Goal: Task Accomplishment & Management: Complete application form

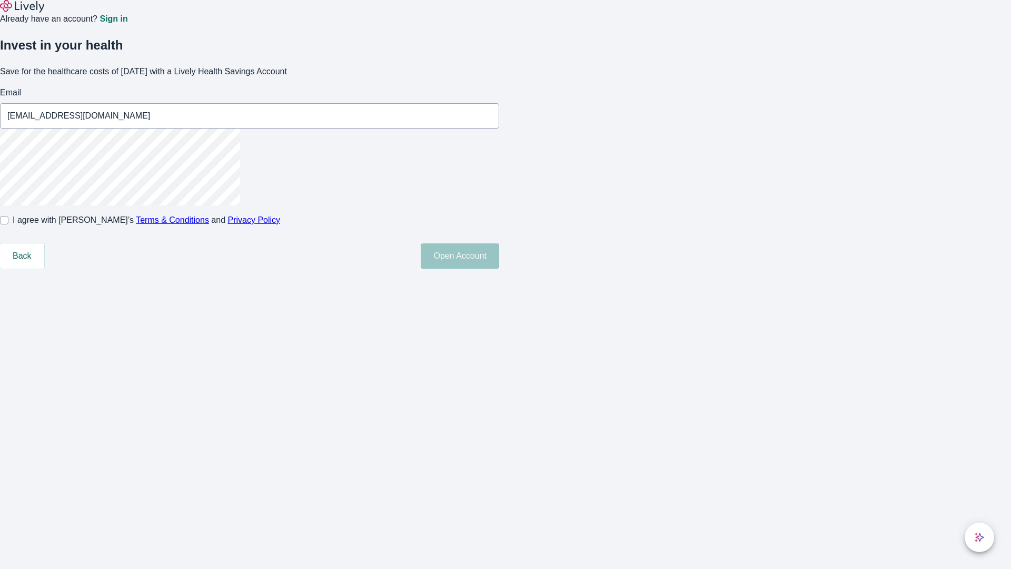
click at [8, 224] on input "I agree with Lively’s Terms & Conditions and Privacy Policy" at bounding box center [4, 220] width 8 height 8
checkbox input "true"
click at [499, 269] on button "Open Account" at bounding box center [460, 255] width 78 height 25
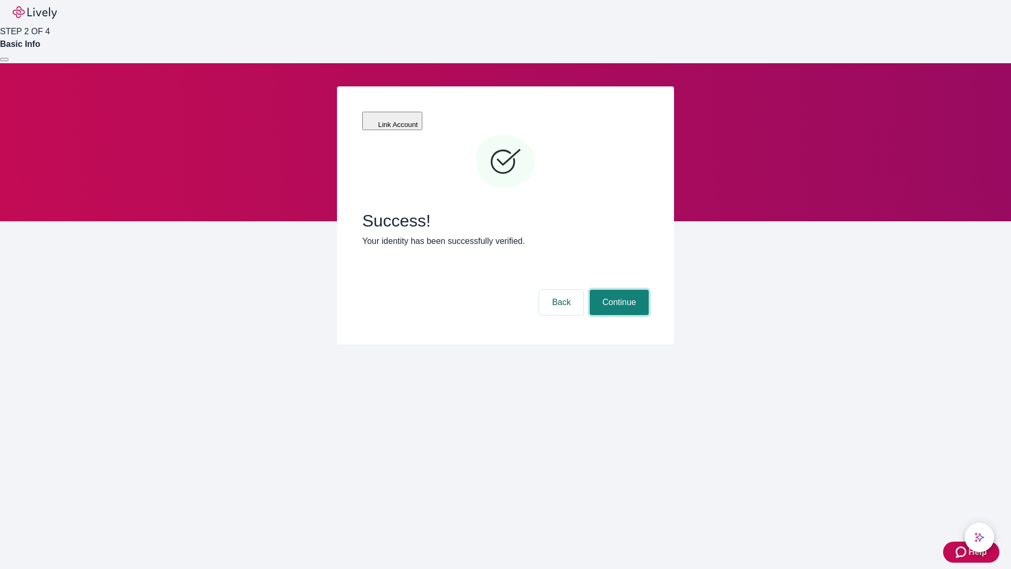
click at [618, 290] on button "Continue" at bounding box center [619, 302] width 59 height 25
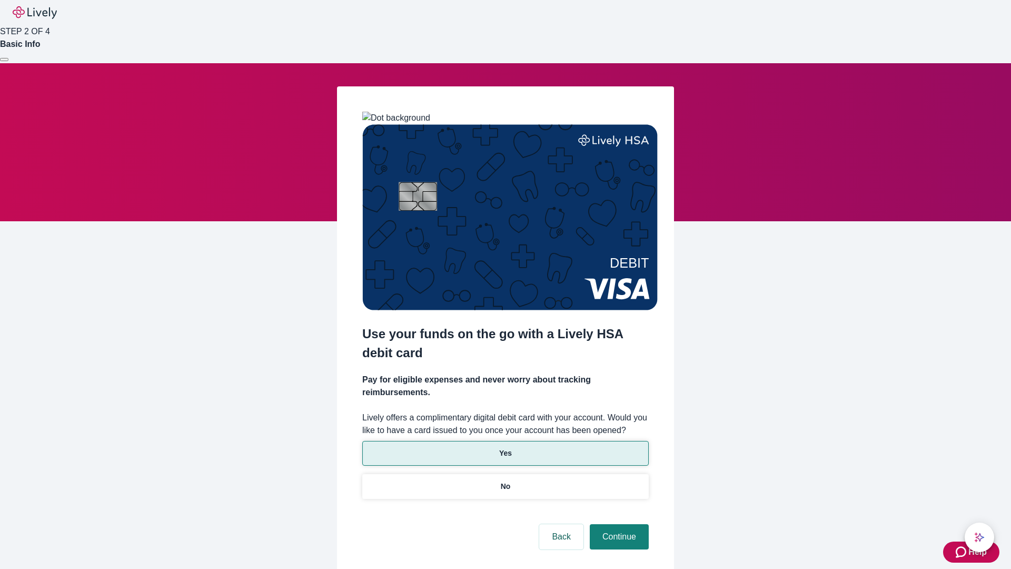
click at [505, 448] on p "Yes" at bounding box center [505, 453] width 13 height 11
click at [618, 524] on button "Continue" at bounding box center [619, 536] width 59 height 25
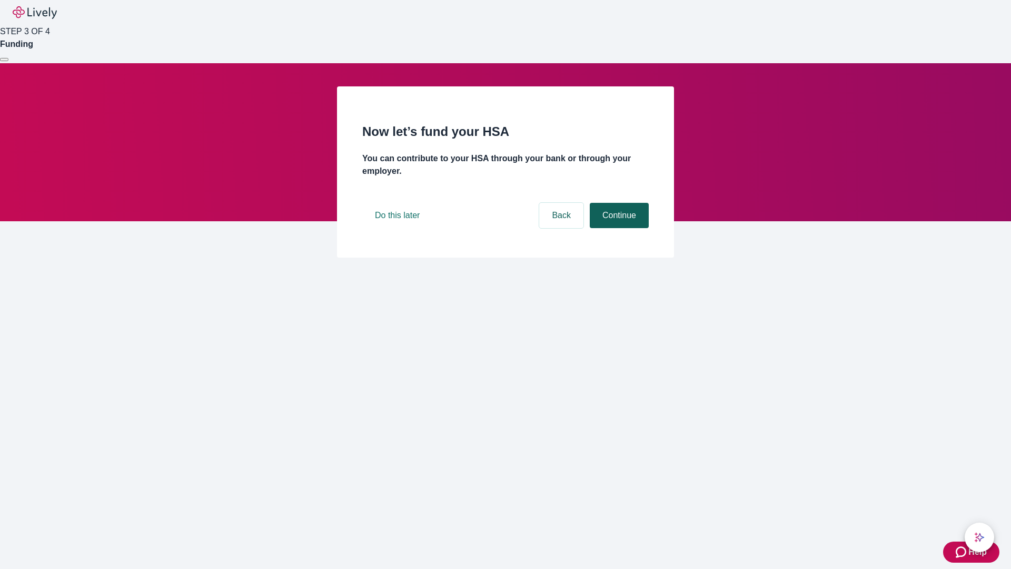
click at [618, 228] on button "Continue" at bounding box center [619, 215] width 59 height 25
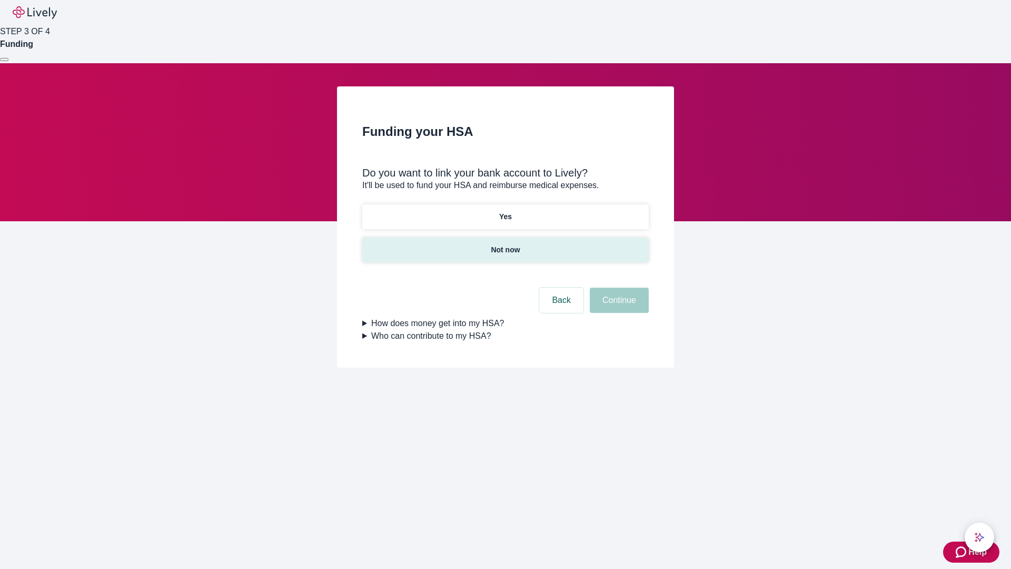
click at [505, 244] on p "Not now" at bounding box center [505, 249] width 29 height 11
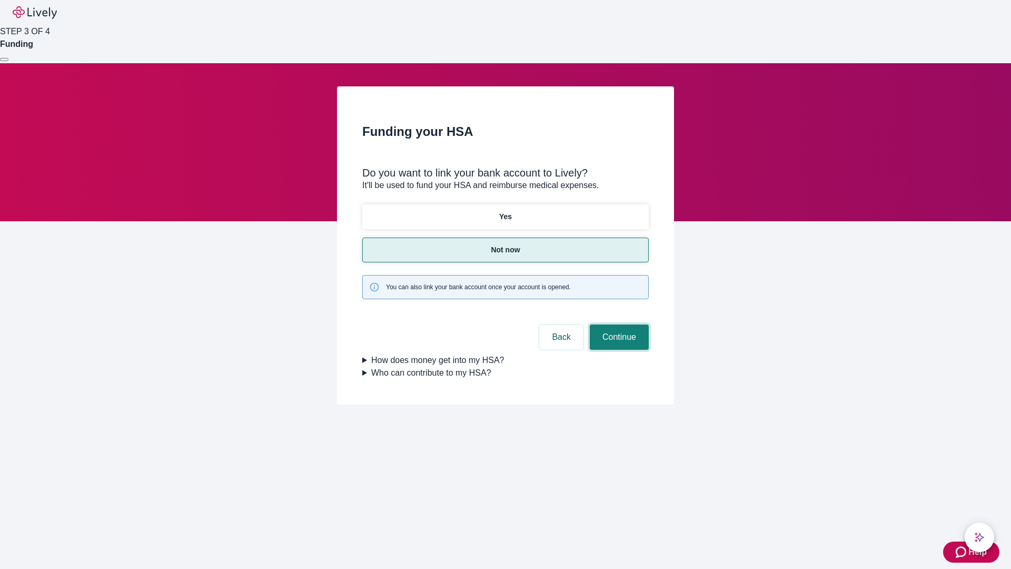
click at [618, 324] on button "Continue" at bounding box center [619, 336] width 59 height 25
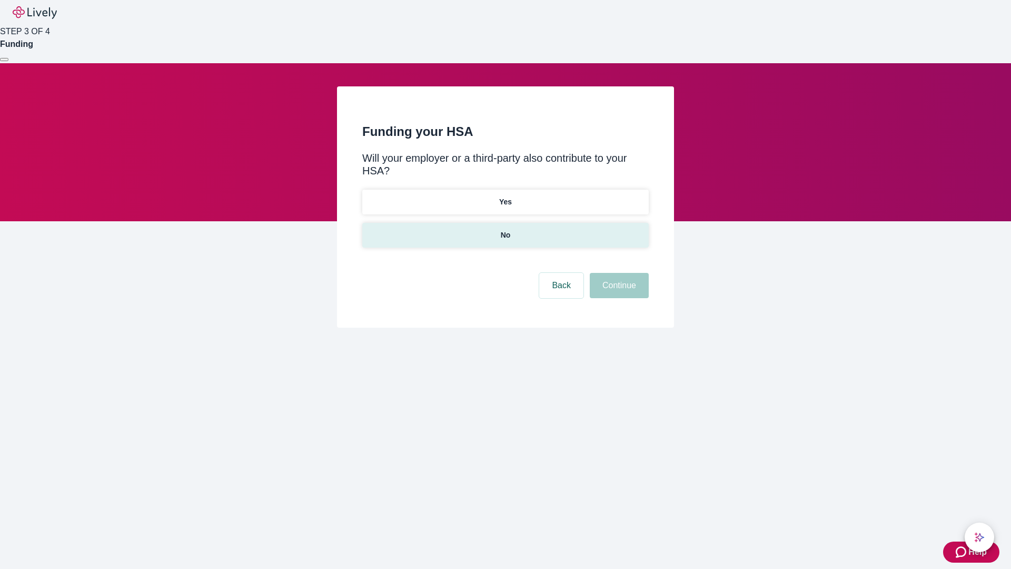
click at [505, 230] on p "No" at bounding box center [506, 235] width 10 height 11
click at [618, 273] on button "Continue" at bounding box center [619, 285] width 59 height 25
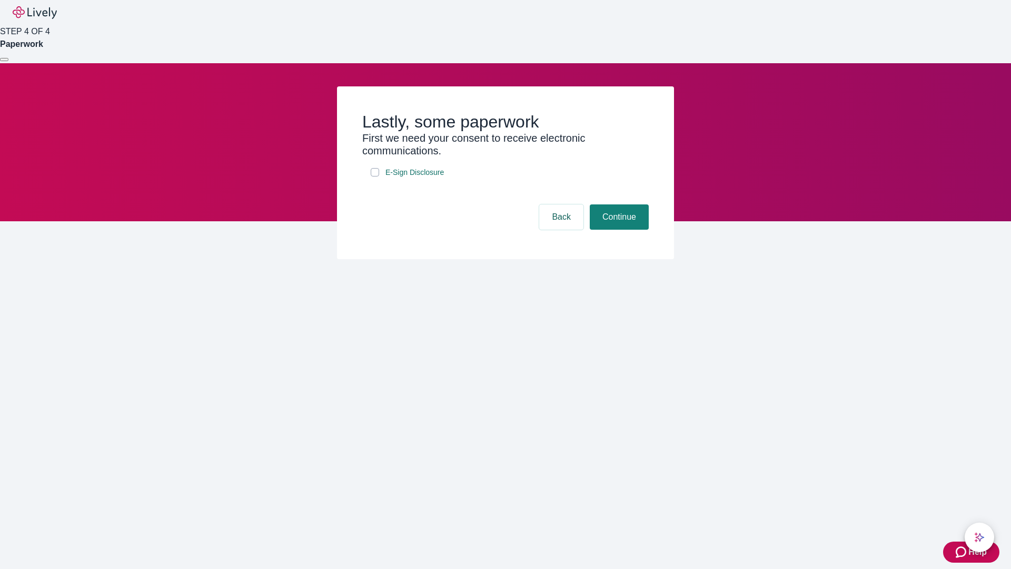
click at [375, 176] on input "E-Sign Disclosure" at bounding box center [375, 172] width 8 height 8
checkbox input "true"
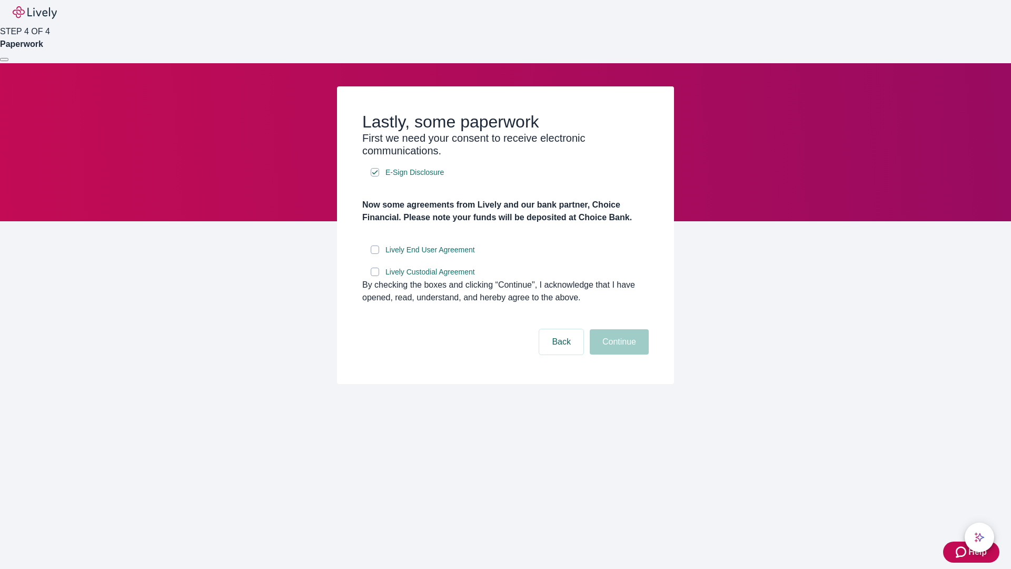
click at [375, 254] on input "Lively End User Agreement" at bounding box center [375, 249] width 8 height 8
checkbox input "true"
click at [375, 276] on input "Lively Custodial Agreement" at bounding box center [375, 272] width 8 height 8
checkbox input "true"
click at [618, 354] on button "Continue" at bounding box center [619, 341] width 59 height 25
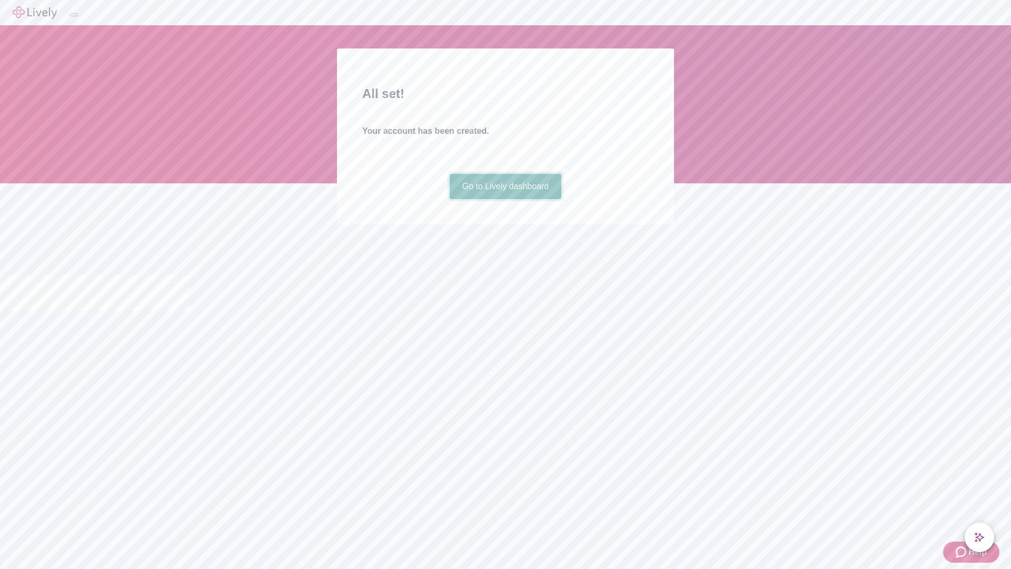
click at [505, 199] on link "Go to Lively dashboard" at bounding box center [506, 186] width 112 height 25
